Goal: Task Accomplishment & Management: Use online tool/utility

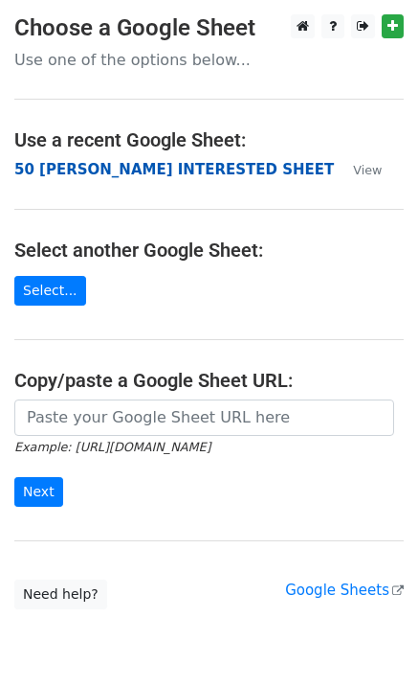
click at [45, 172] on strong "50 [PERSON_NAME] INTERESTED SHEET" at bounding box center [174, 169] width 320 height 17
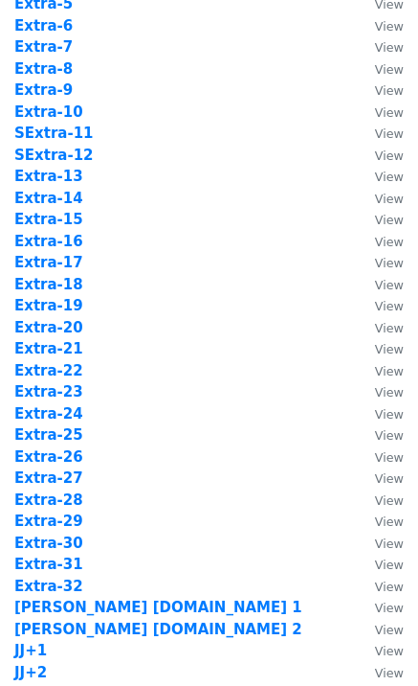
scroll to position [1276, 0]
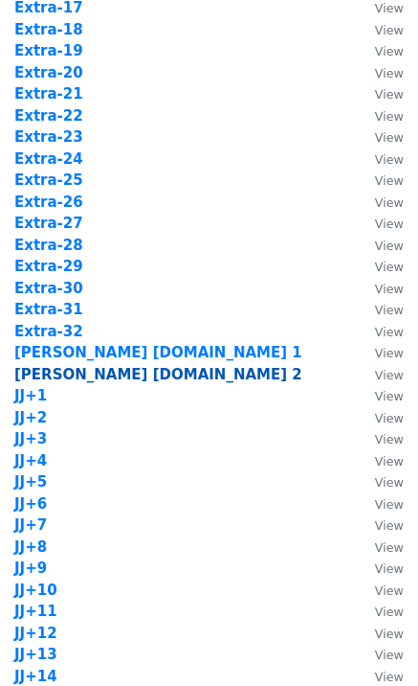
click at [95, 375] on strong "Jim Not.Int 2" at bounding box center [158, 374] width 288 height 17
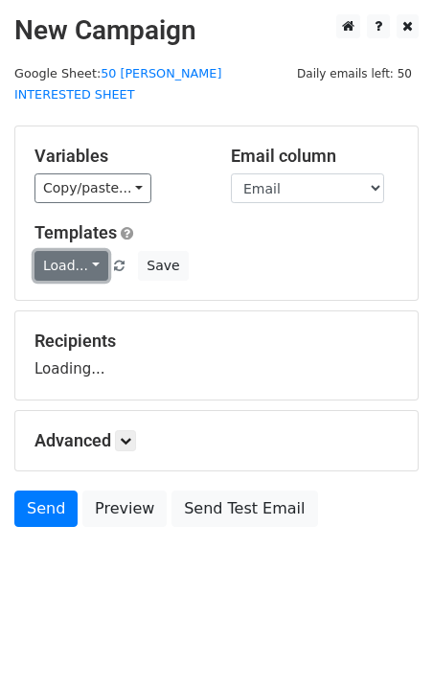
click at [78, 251] on link "Load..." at bounding box center [71, 266] width 74 height 30
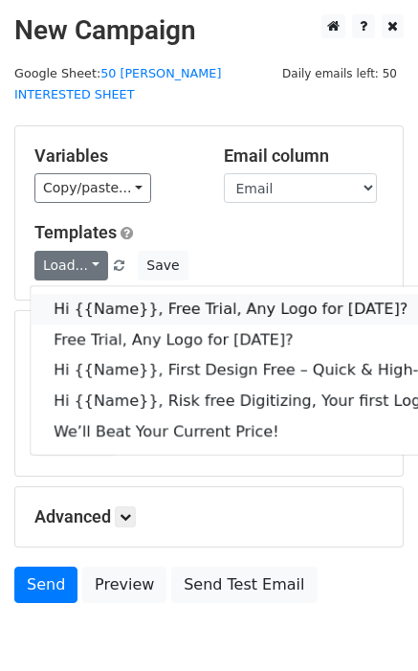
click at [107, 294] on link "Hi {{Name}}, Free Trial, Any Logo for today?" at bounding box center [306, 309] width 550 height 31
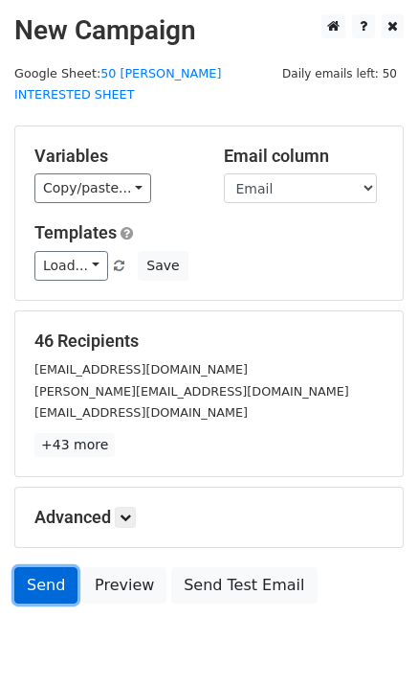
click at [34, 567] on link "Send" at bounding box center [45, 585] width 63 height 36
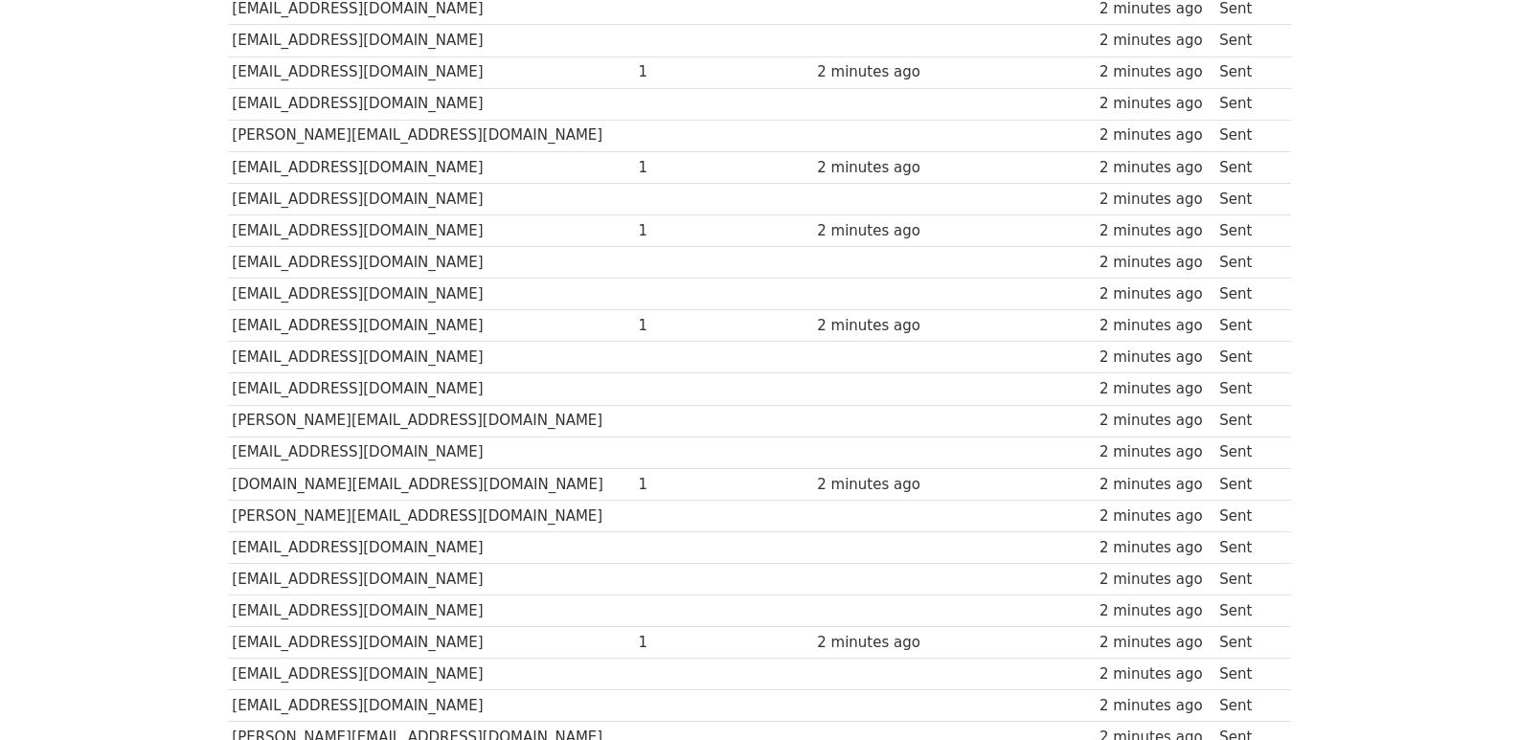
scroll to position [1206, 0]
